Goal: Task Accomplishment & Management: Use online tool/utility

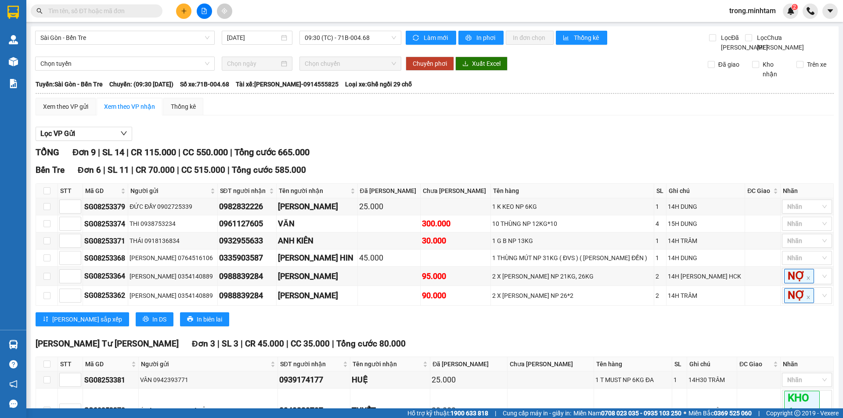
scroll to position [123, 0]
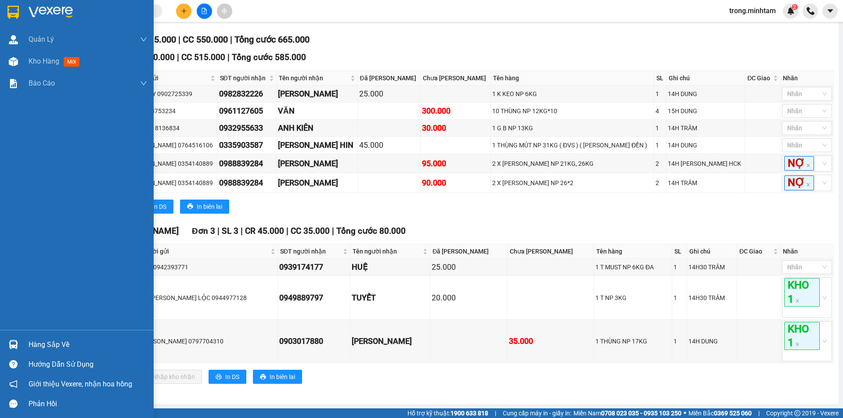
click at [16, 342] on img at bounding box center [13, 344] width 9 height 9
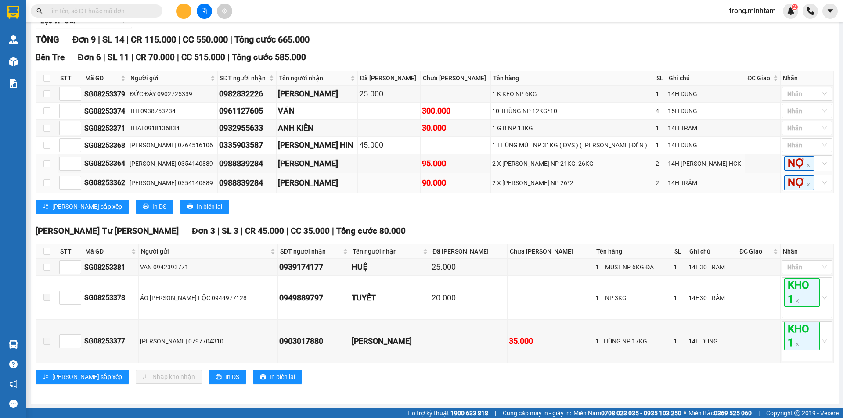
scroll to position [0, 0]
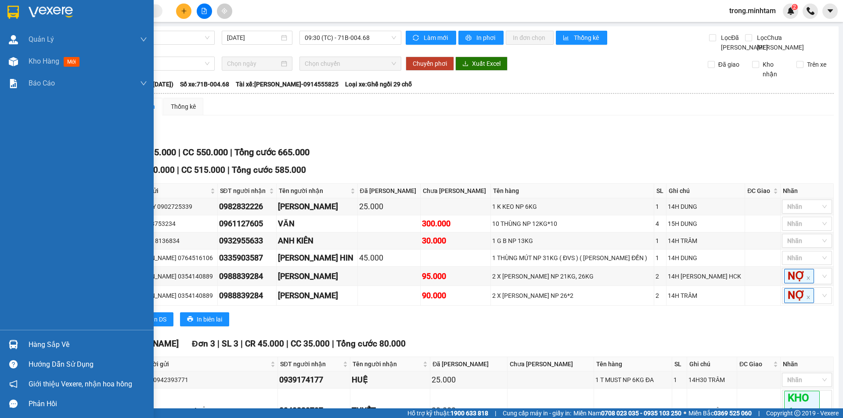
click at [13, 11] on img at bounding box center [12, 12] width 11 height 13
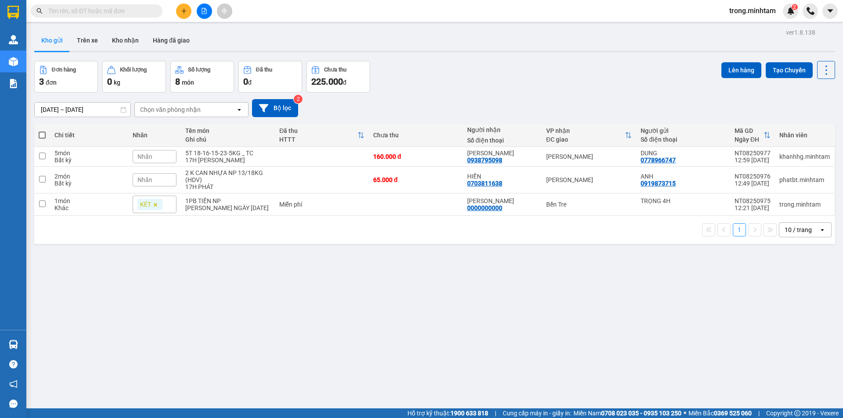
click at [44, 137] on span at bounding box center [42, 135] width 7 height 7
click at [42, 131] on input "checkbox" at bounding box center [42, 131] width 0 height 0
checkbox input "true"
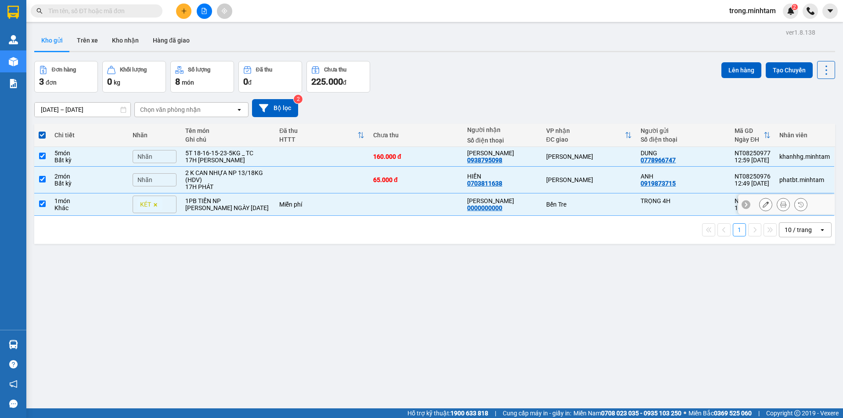
click at [355, 200] on td "Miễn phí" at bounding box center [322, 205] width 94 height 22
checkbox input "false"
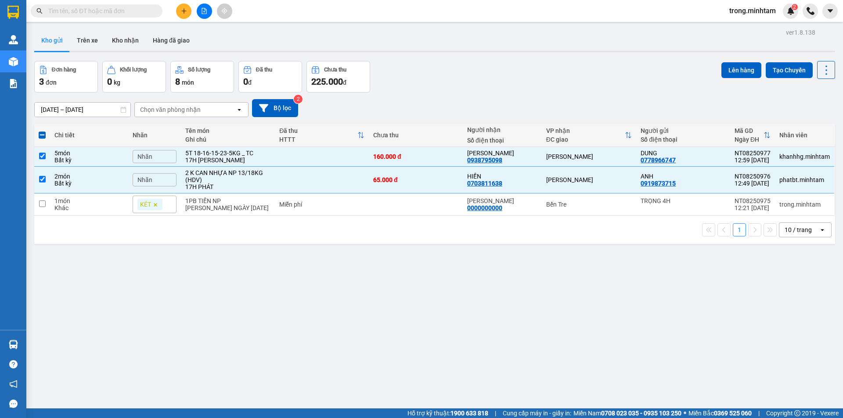
click at [613, 69] on div "Đơn hàng 3 đơn [PERSON_NAME] 0 kg Số [PERSON_NAME] 8 món Đã thu 0 [PERSON_NAME]…" at bounding box center [434, 77] width 801 height 32
click at [723, 69] on button "Lên hàng" at bounding box center [741, 70] width 40 height 16
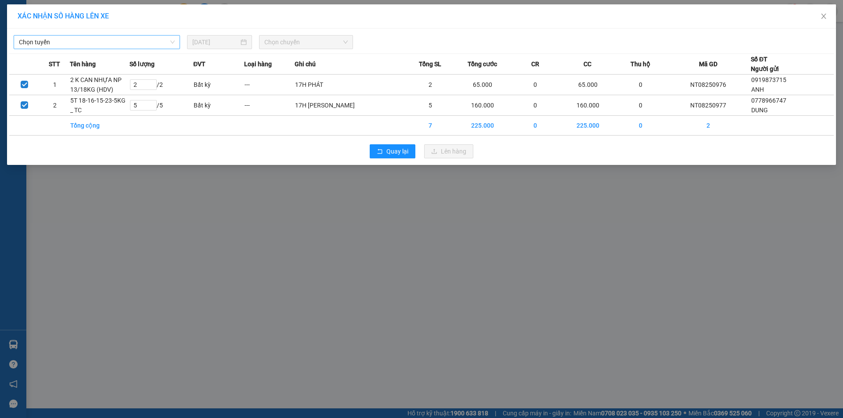
click at [167, 41] on span "Chọn tuyến" at bounding box center [97, 42] width 156 height 13
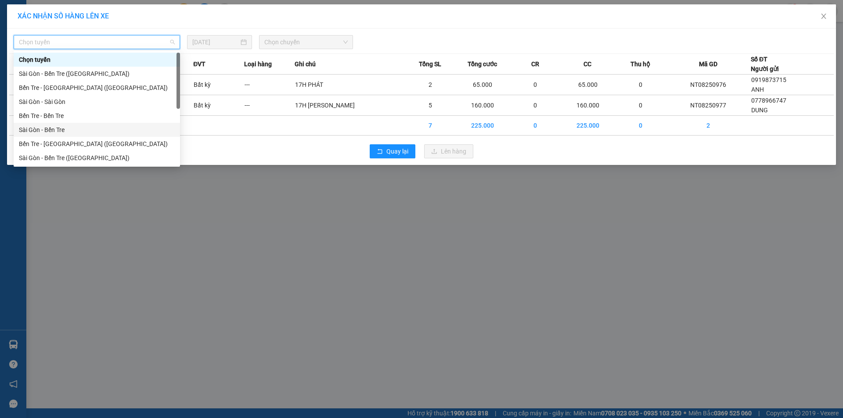
scroll to position [14, 0]
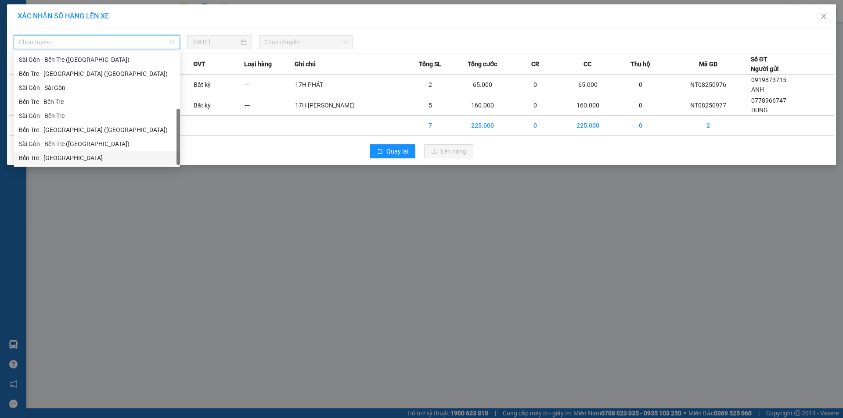
click at [95, 159] on div "Bến Tre - [GEOGRAPHIC_DATA]" at bounding box center [97, 158] width 156 height 10
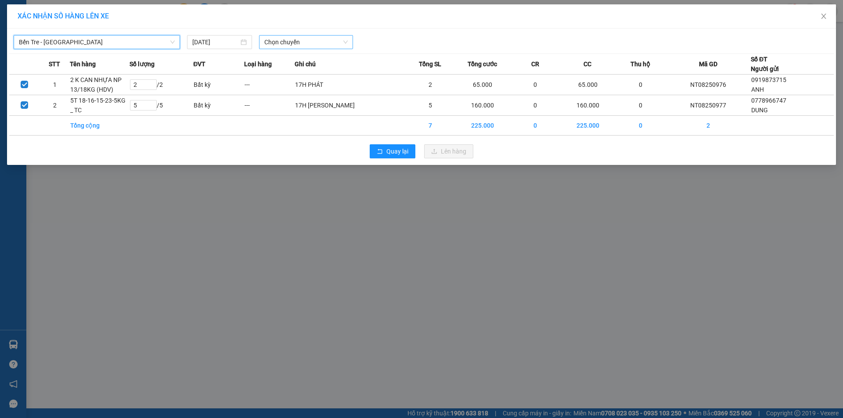
click at [299, 40] on span "Chọn chuyến" at bounding box center [305, 42] width 83 height 13
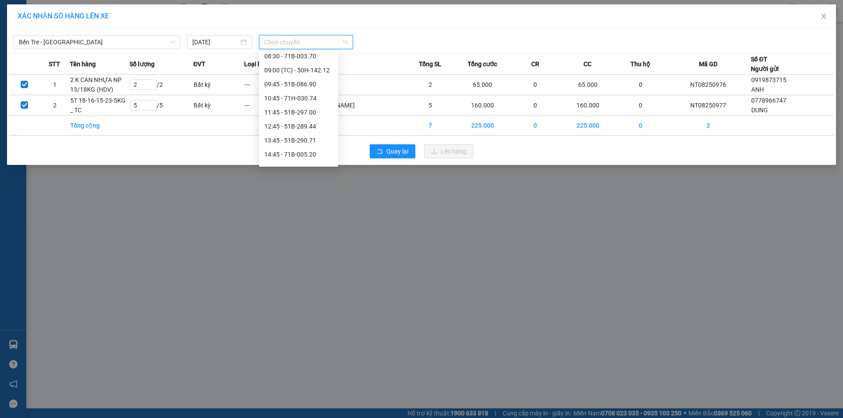
scroll to position [76, 0]
click at [276, 126] on div "12:45 - 51B-289.44" at bounding box center [298, 124] width 68 height 10
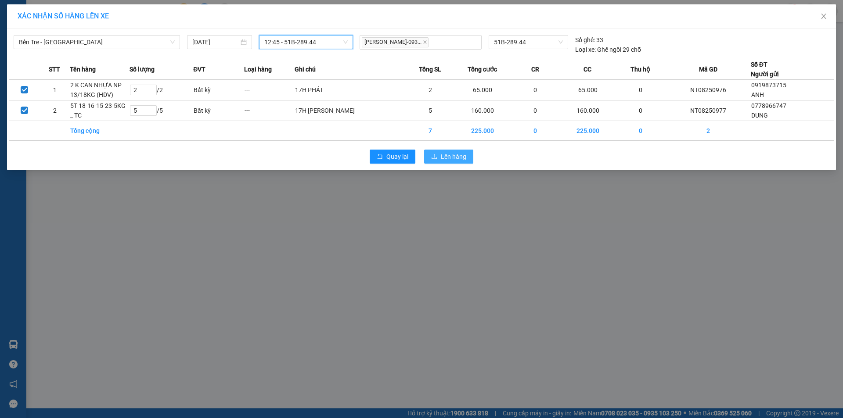
click at [446, 156] on span "Lên hàng" at bounding box center [453, 157] width 25 height 10
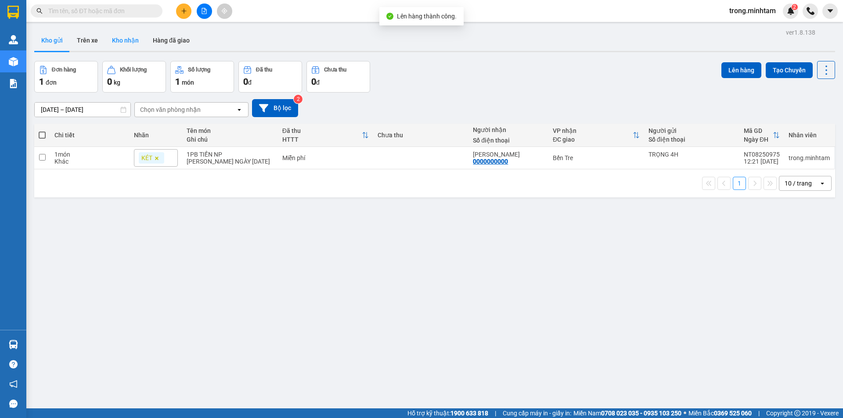
click at [111, 39] on button "Kho nhận" at bounding box center [125, 40] width 41 height 21
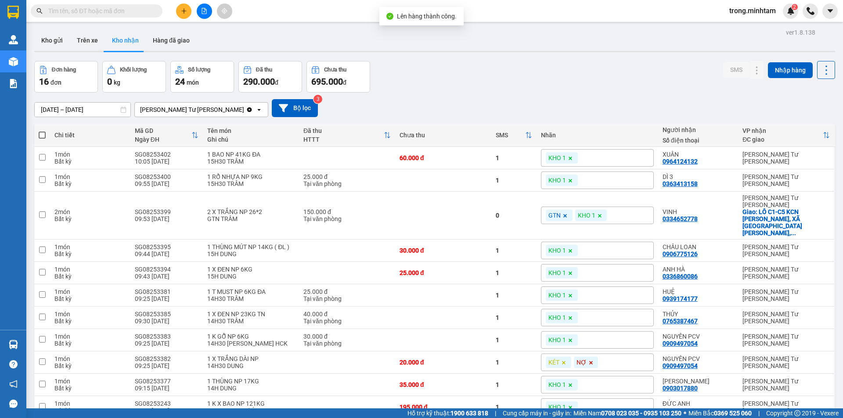
click at [203, 11] on icon "file-add" at bounding box center [204, 11] width 6 height 6
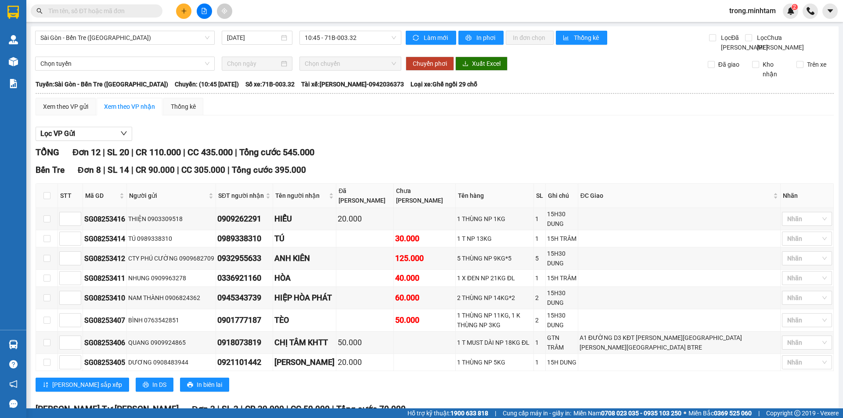
click at [71, 45] on div "Sài Gòn - Bến Tre ([GEOGRAPHIC_DATA]) [DATE] 10:45 - 71B-003.32" at bounding box center [218, 42] width 366 height 22
click at [95, 41] on span "Sài Gòn - Bến Tre ([GEOGRAPHIC_DATA])" at bounding box center [124, 37] width 169 height 13
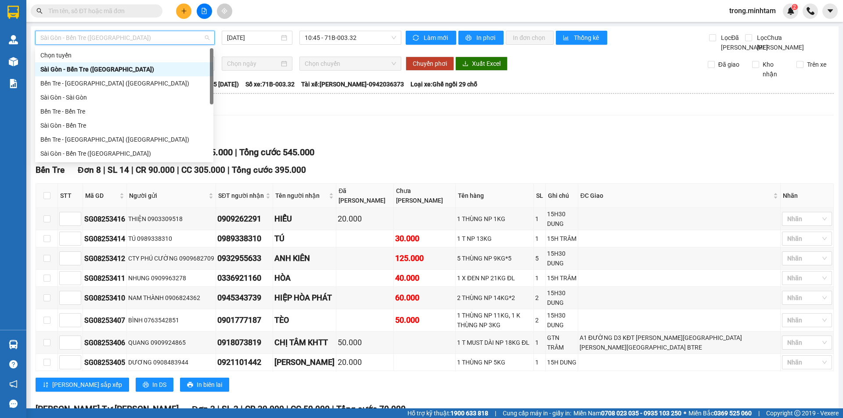
scroll to position [14, 0]
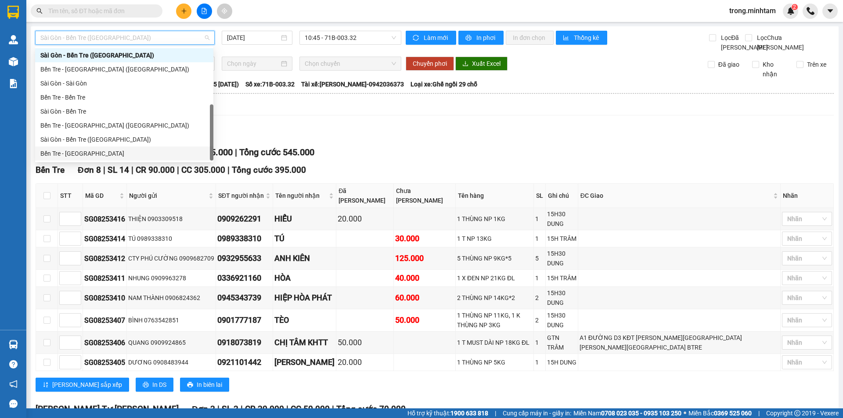
click at [56, 152] on div "Bến Tre - [GEOGRAPHIC_DATA]" at bounding box center [124, 154] width 168 height 10
type input "[DATE]"
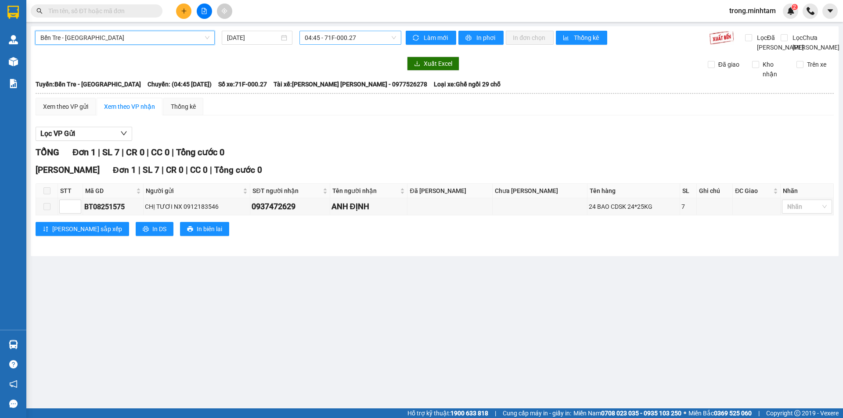
click at [332, 32] on span "04:45 - 71F-000.27" at bounding box center [350, 37] width 91 height 13
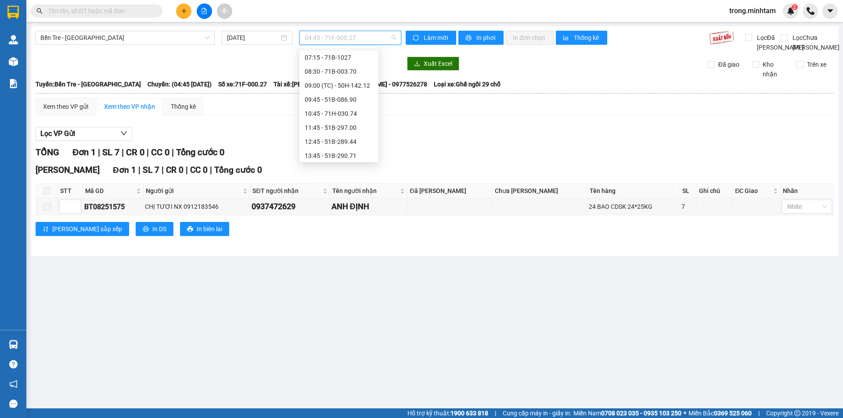
scroll to position [67, 0]
click at [324, 124] on div "12:45 - 51B-289.44" at bounding box center [338, 129] width 79 height 14
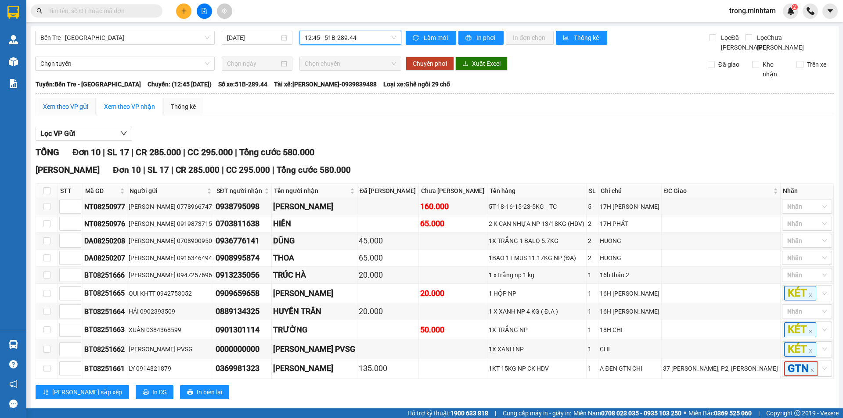
click at [52, 112] on div "Xem theo VP gửi" at bounding box center [65, 107] width 45 height 10
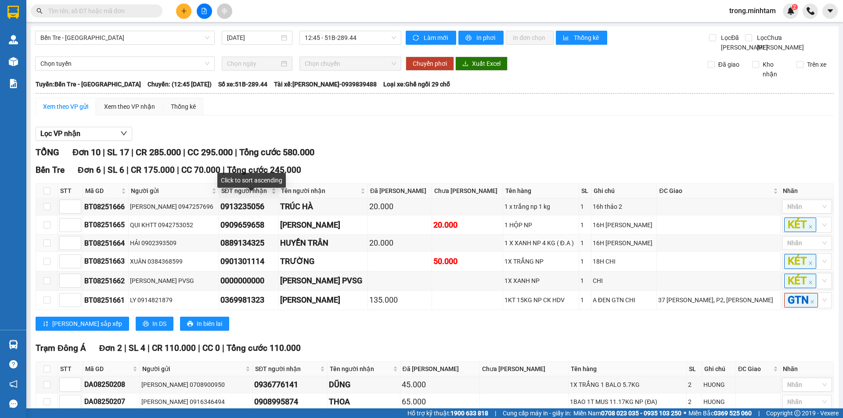
scroll to position [168, 0]
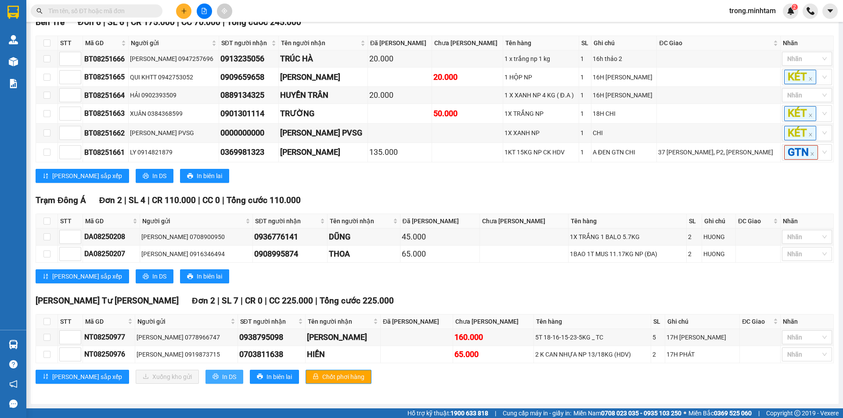
click at [222, 380] on span "In DS" at bounding box center [229, 377] width 14 height 10
click at [772, 9] on span "trong.minhtam" at bounding box center [752, 10] width 61 height 11
click at [747, 31] on span "Đăng xuất" at bounding box center [756, 27] width 43 height 10
